Goal: Use online tool/utility: Utilize a website feature to perform a specific function

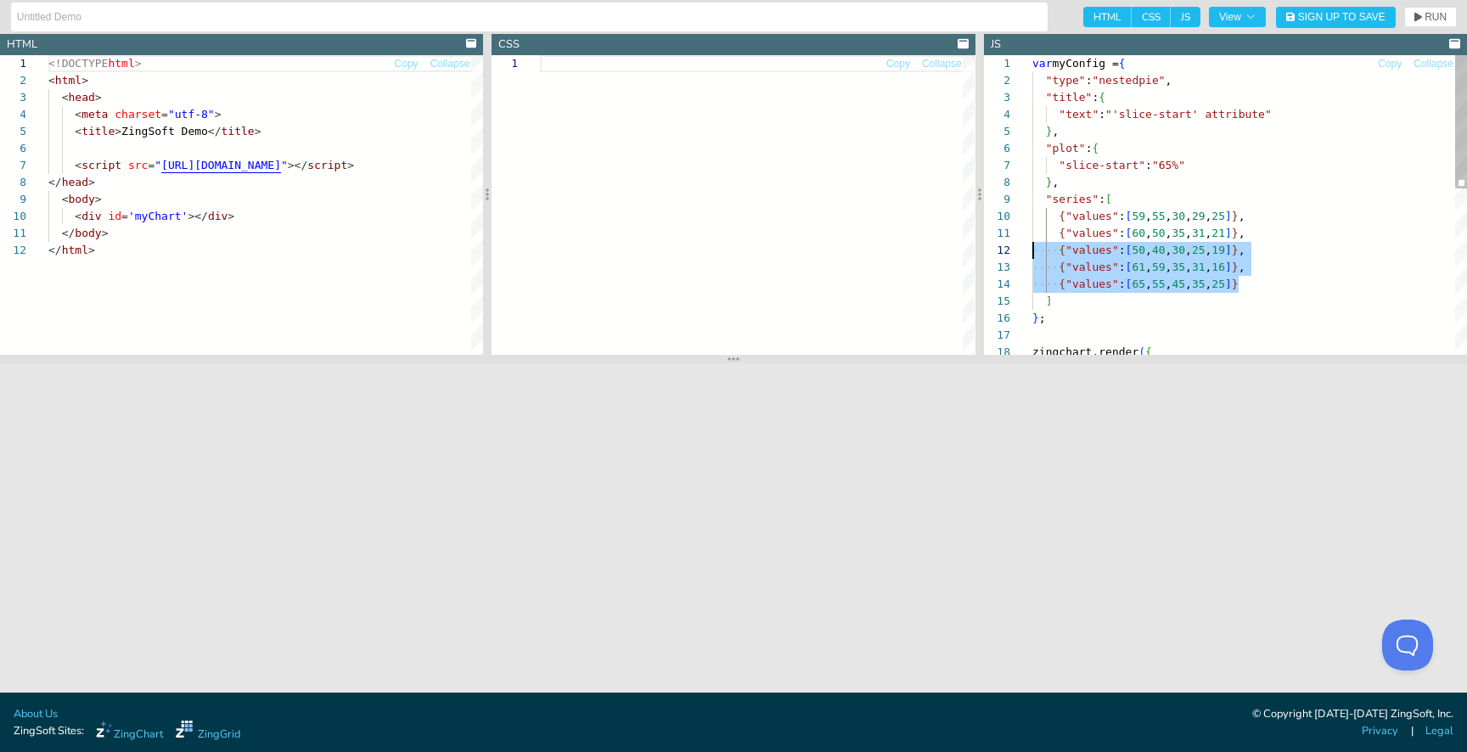
scroll to position [17, 0]
drag, startPoint x: 1260, startPoint y: 283, endPoint x: 1013, endPoint y: 248, distance: 249.4
click at [1032, 249] on div "var myConfig = { "type" : "nestedpie" , "title" : { "text" : "'slice-start' att…" at bounding box center [1249, 391] width 435 height 673
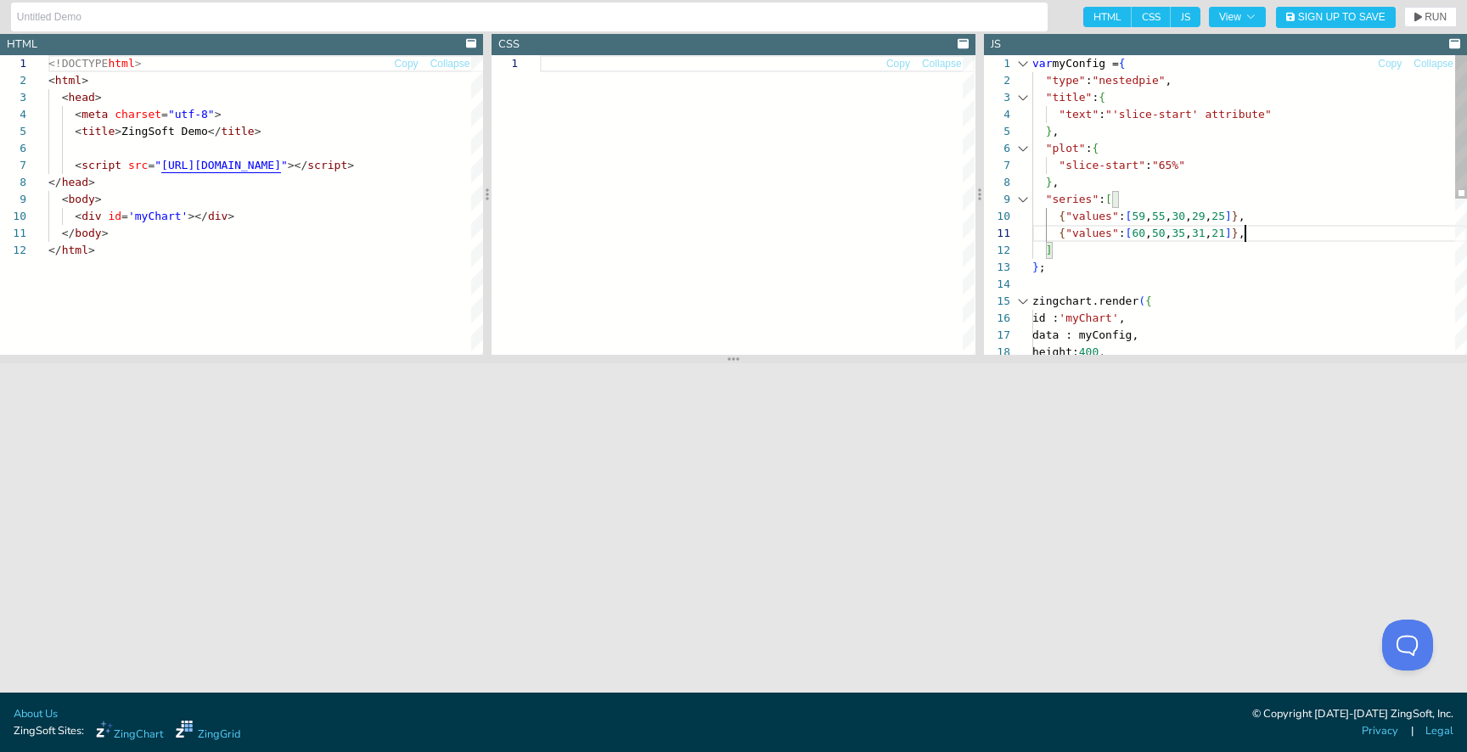
type textarea "{"values":[60,50,35,31,21]}, ] }; zingchart.render({ id : 'myChart', data : myC…"
click at [1432, 12] on span "RUN" at bounding box center [1435, 17] width 22 height 10
click at [1164, 259] on div "var myConfig = { "type" : "nestedpie" , "title" : { "text" : "'slice-start' att…" at bounding box center [1249, 366] width 435 height 622
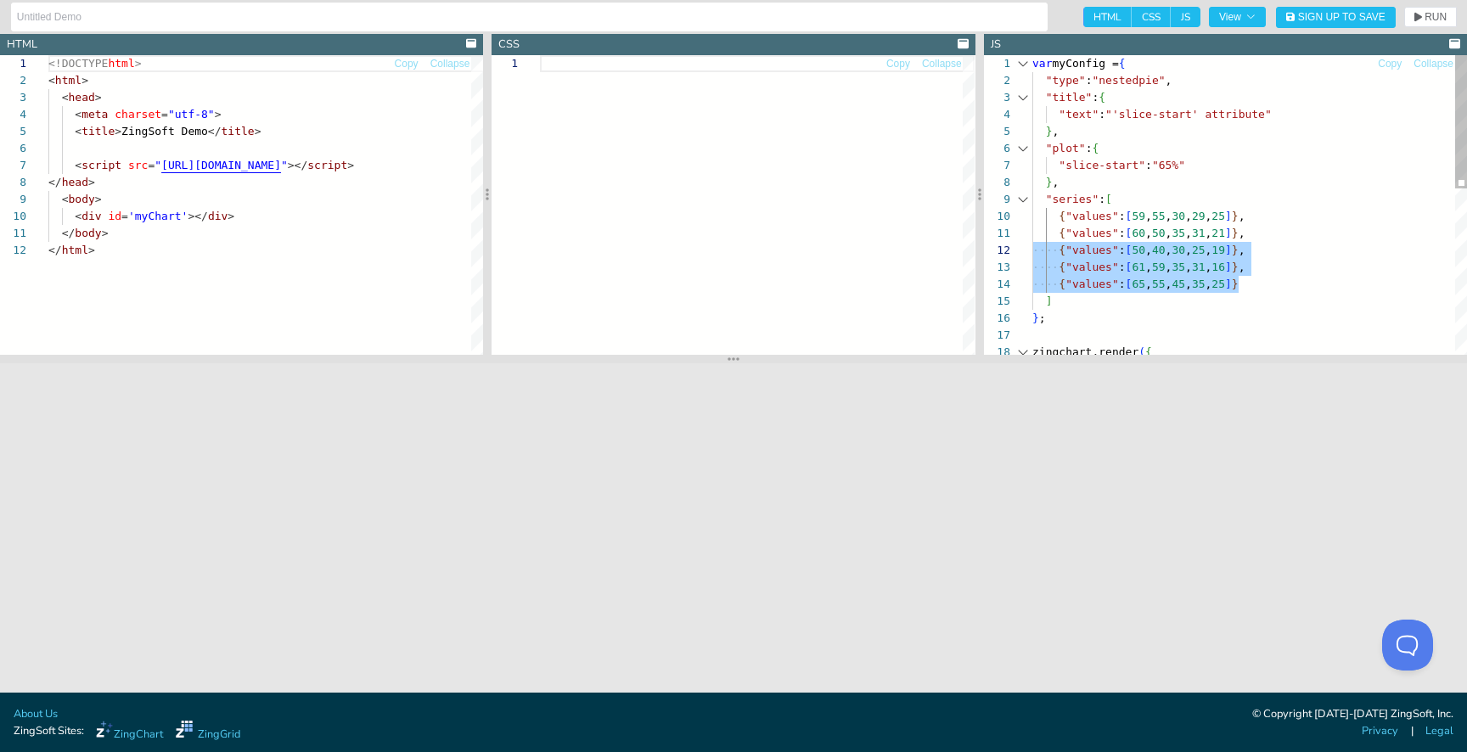
click at [1344, 159] on div "var myConfig = { "type" : "nestedpie" , "title" : { "text" : "'slice-start' att…" at bounding box center [1249, 391] width 435 height 673
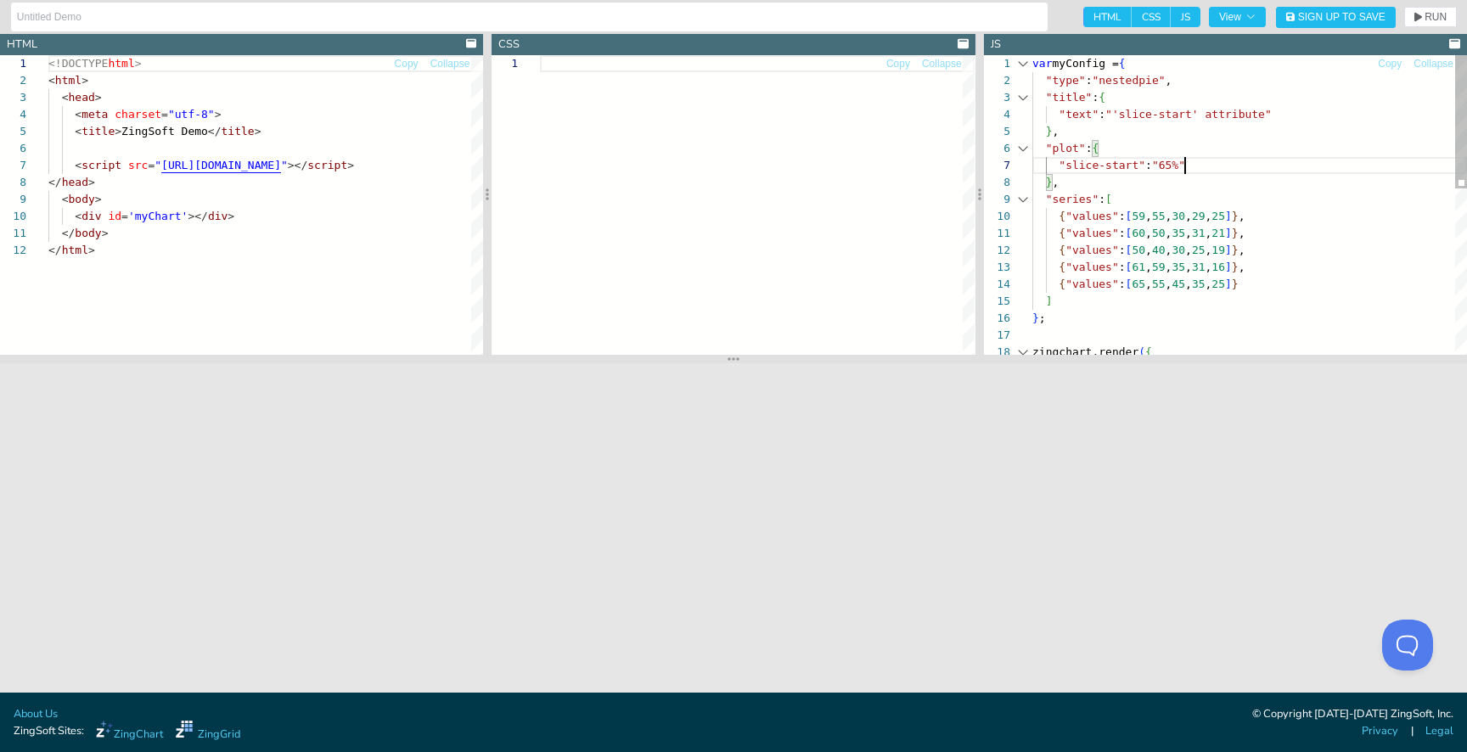
scroll to position [102, 153]
click at [1422, 21] on span "RUN" at bounding box center [1430, 17] width 32 height 10
drag, startPoint x: 1226, startPoint y: 219, endPoint x: 1173, endPoint y: 218, distance: 52.6
click at [1173, 218] on div "var myConfig = { "type" : "nestedpie" , "title" : { "text" : "'slice-start' att…" at bounding box center [1249, 391] width 435 height 673
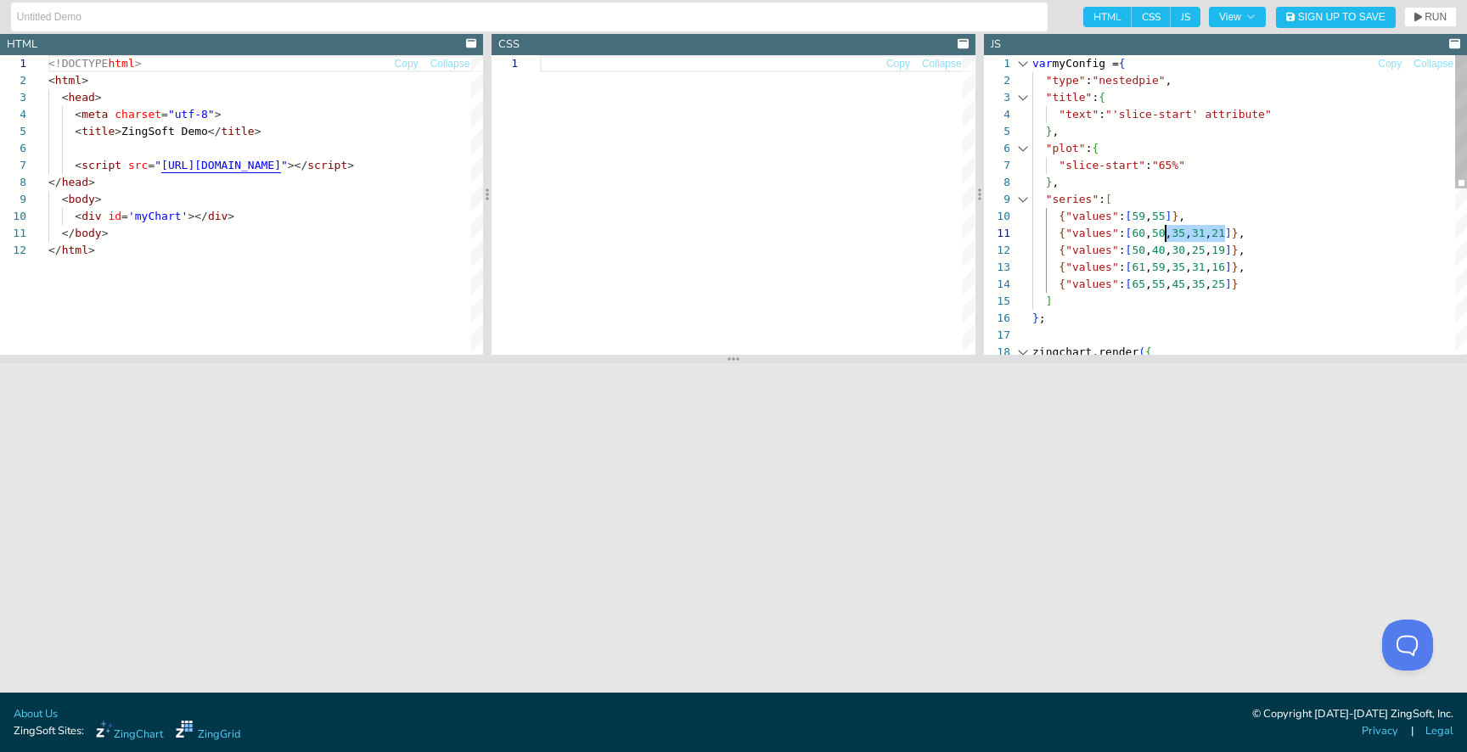
scroll to position [0, 133]
drag, startPoint x: 1224, startPoint y: 237, endPoint x: 1164, endPoint y: 234, distance: 60.3
drag, startPoint x: 1164, startPoint y: 257, endPoint x: 1226, endPoint y: 258, distance: 62.0
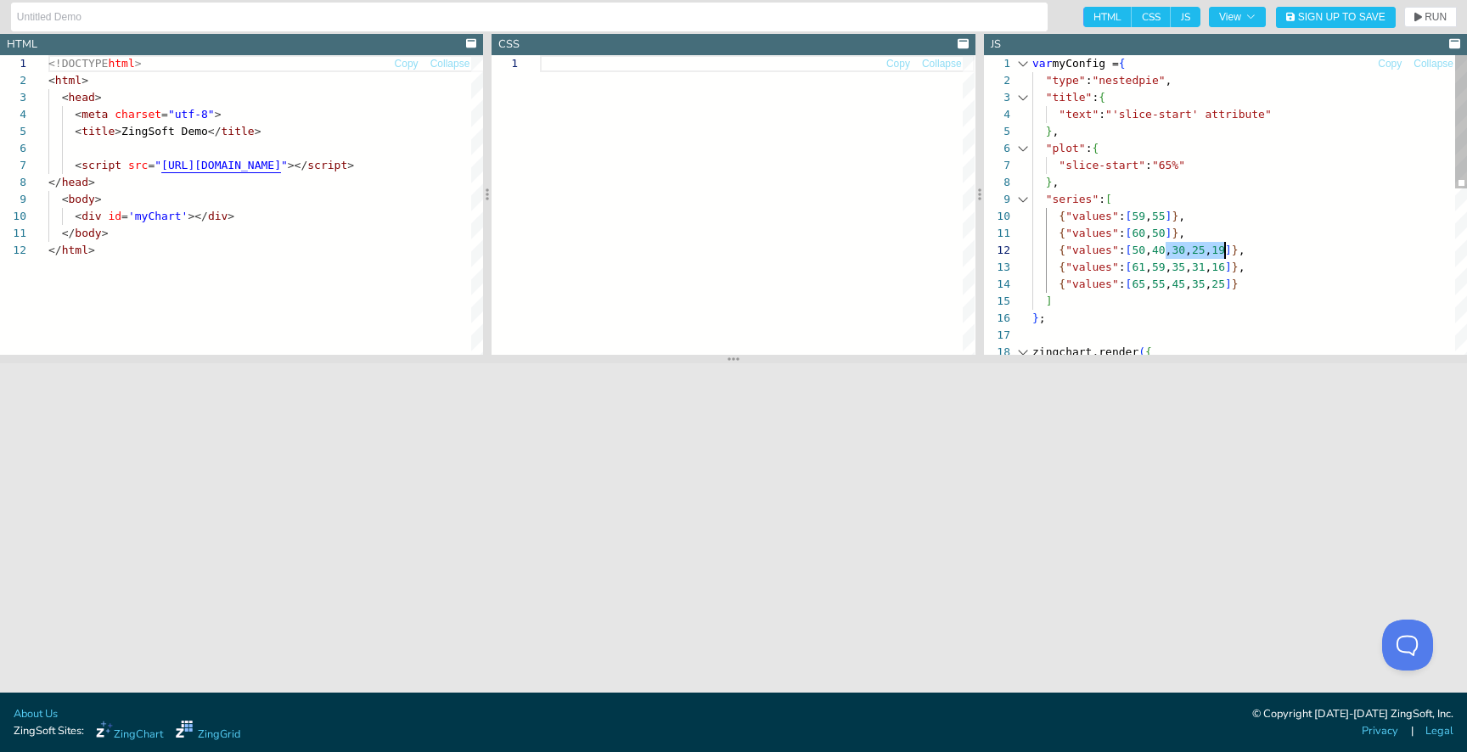
click at [1226, 258] on div "var myConfig = { "type" : "nestedpie" , "title" : { "text" : "'slice-start' att…" at bounding box center [1249, 391] width 435 height 673
drag, startPoint x: 1164, startPoint y: 266, endPoint x: 1226, endPoint y: 265, distance: 61.1
click at [1226, 265] on div "var myConfig = { "type" : "nestedpie" , "title" : { "text" : "'slice-start' att…" at bounding box center [1249, 391] width 435 height 673
drag, startPoint x: 1163, startPoint y: 278, endPoint x: 1221, endPoint y: 278, distance: 58.6
click at [1221, 278] on span "{ "values" : [ 65 , 55 , 45 , 35 , 25 ] }" at bounding box center [1135, 278] width 206 height 17
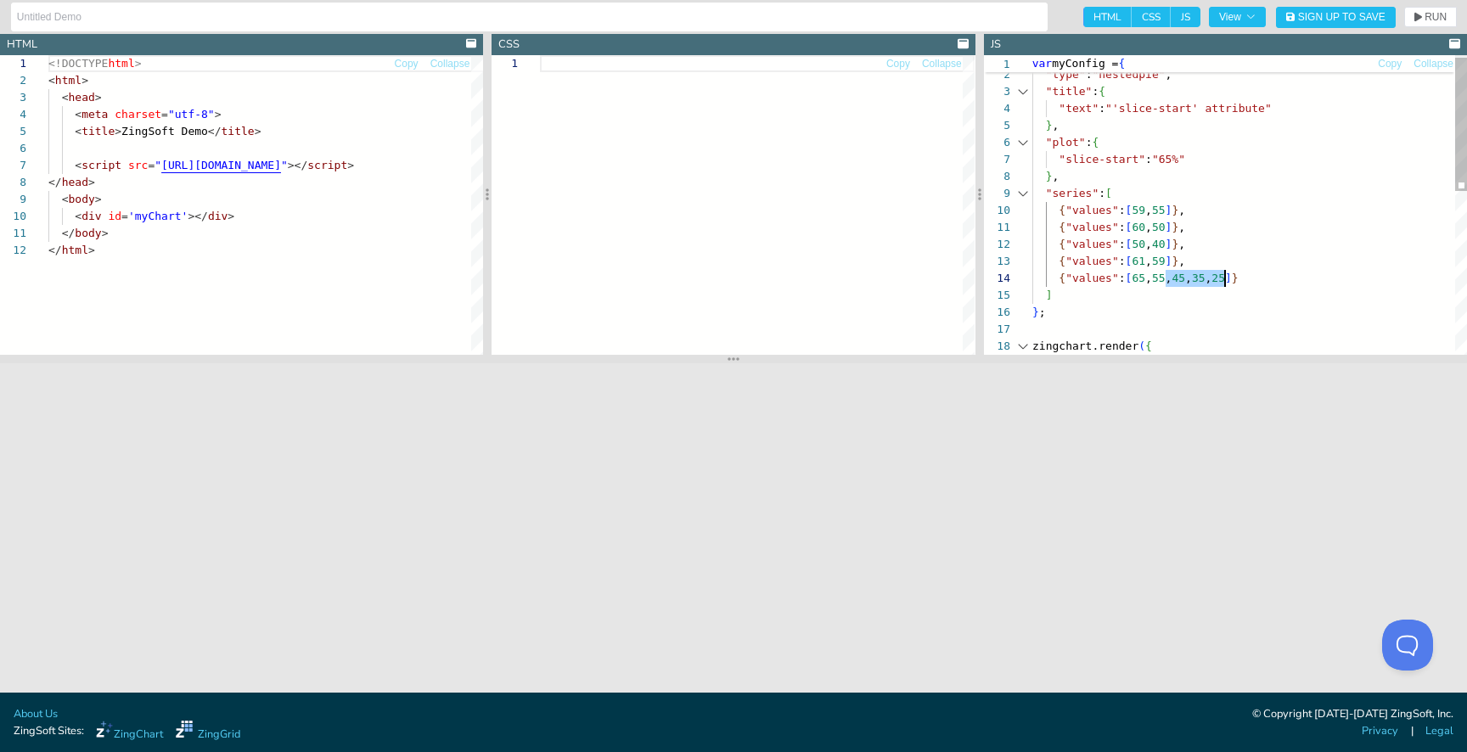
type textarea "{"values":[60,50]}, {"values":[50,40]}, {"values":[61,59]}, {"values":[65,55]} …"
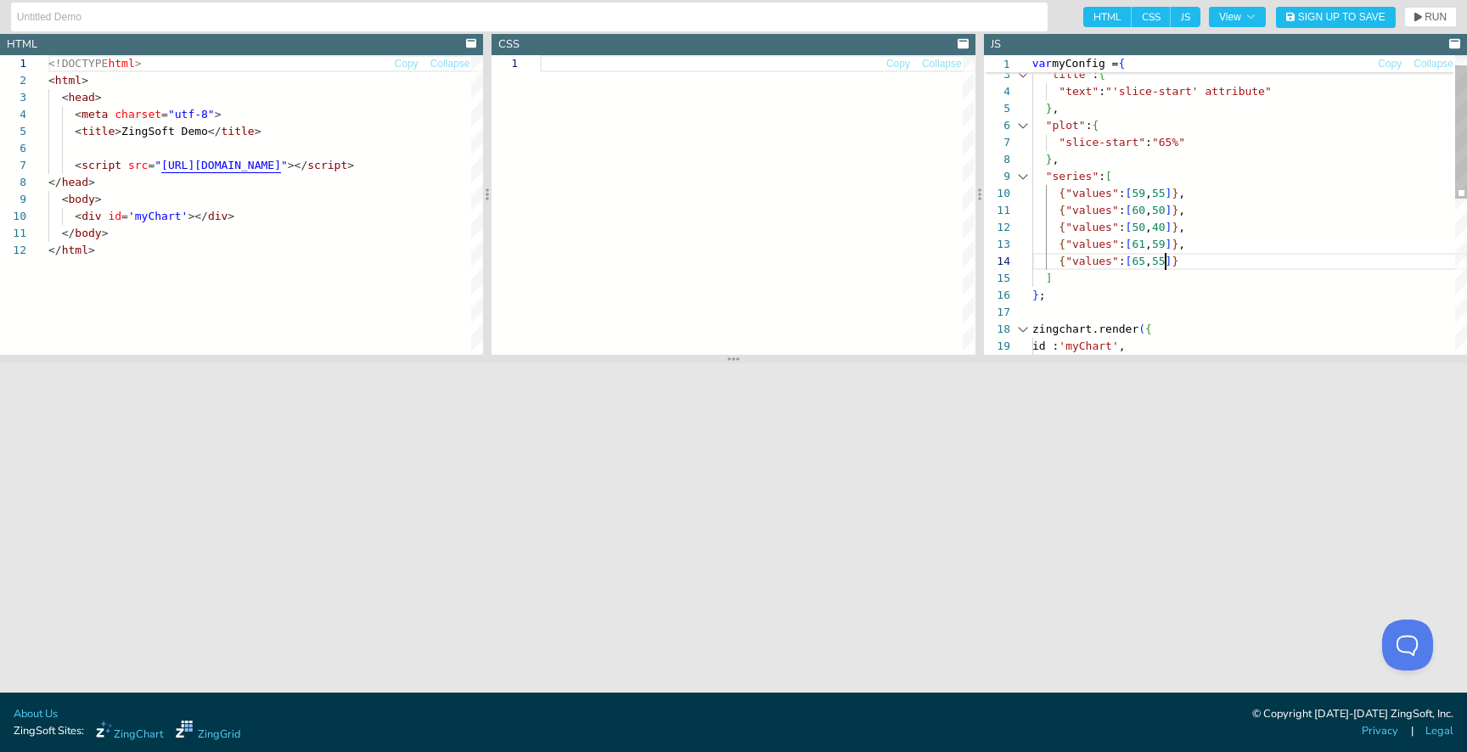
scroll to position [51, 133]
click at [1425, 20] on span "RUN" at bounding box center [1435, 17] width 22 height 10
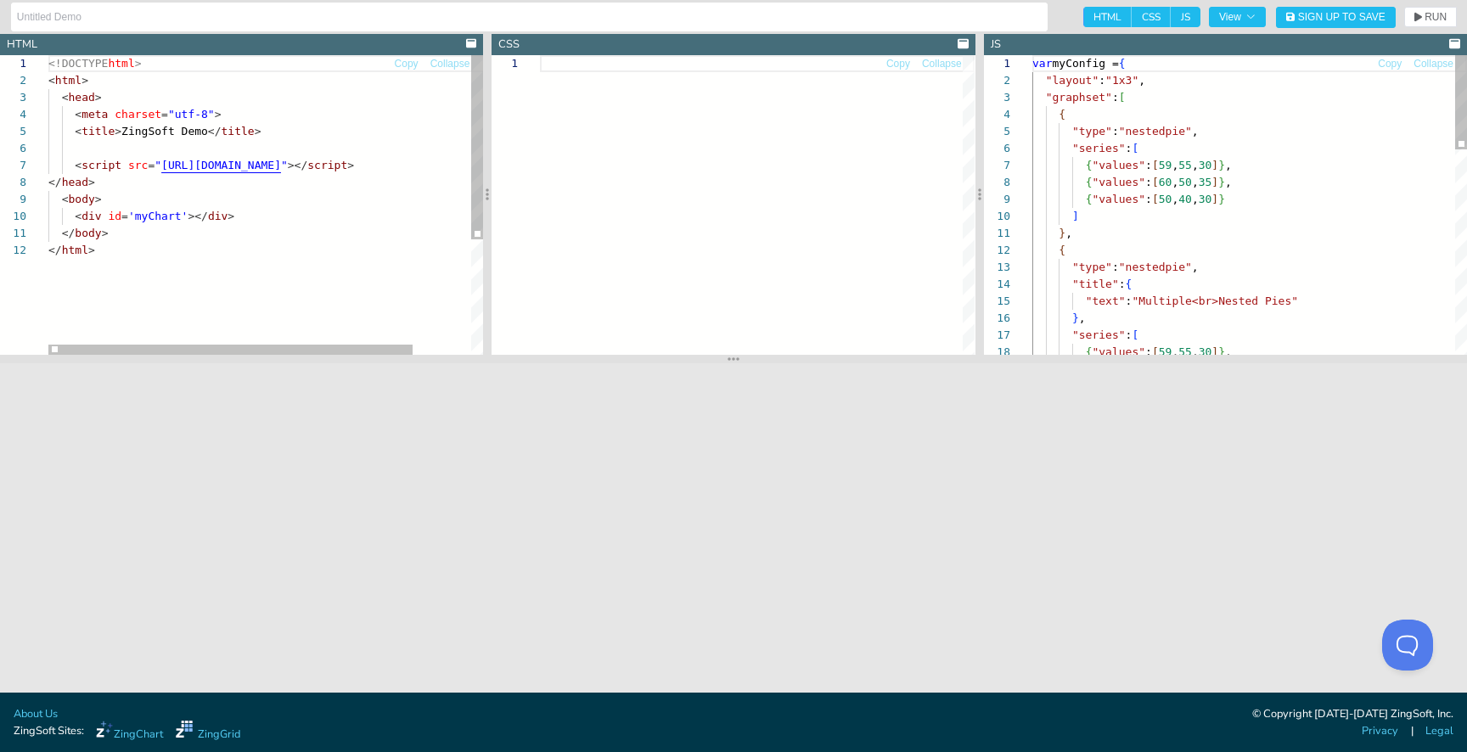
scroll to position [170, 0]
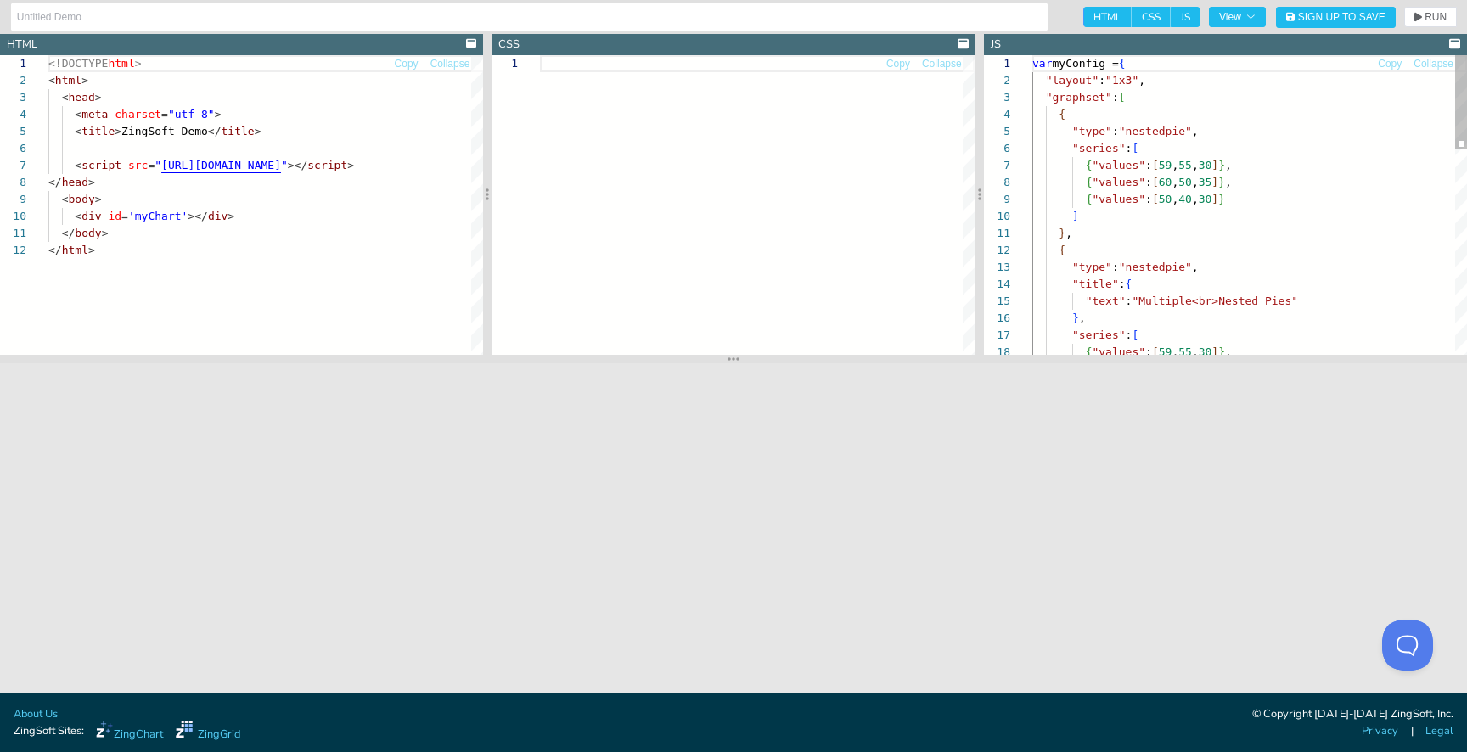
click at [1209, 165] on div "var myConfig = { "layout" : "1x3" , "graphset" : [ { "type" : "nestedpie" , "se…" at bounding box center [1249, 527] width 435 height 945
click at [1202, 185] on div "var myConfig = { "layout" : "1x3" , "graphset" : [ { "type" : "nestedpie" , "se…" at bounding box center [1249, 527] width 435 height 945
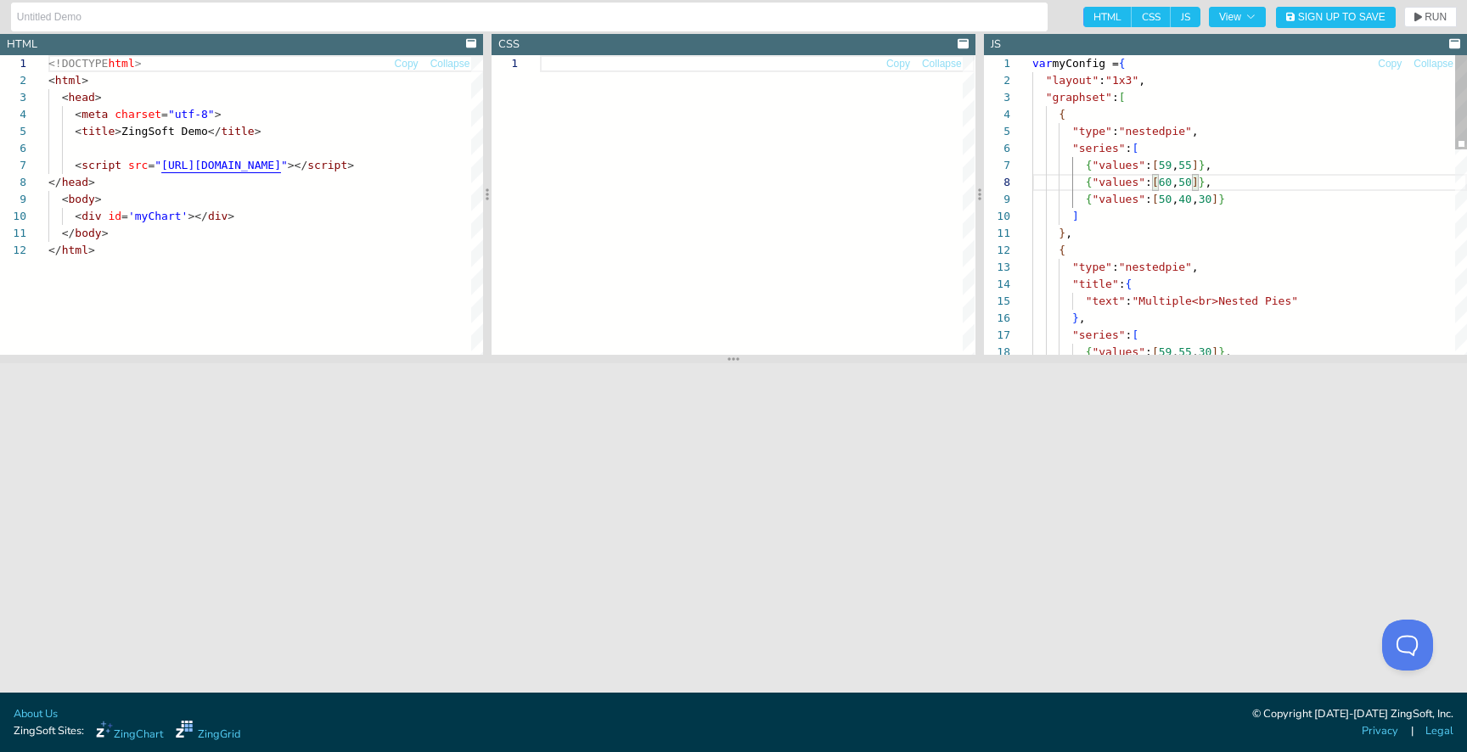
click at [1203, 195] on div "var myConfig = { "layout" : "1x3" , "graphset" : [ { "type" : "nestedpie" , "se…" at bounding box center [1249, 527] width 435 height 945
type textarea "var myConfig = { "layout":"1x3", "graphset":[ { "type":"nestedpie", "series": […"
click at [1424, 14] on span "RUN" at bounding box center [1435, 17] width 22 height 10
